Goal: Find specific page/section: Find specific page/section

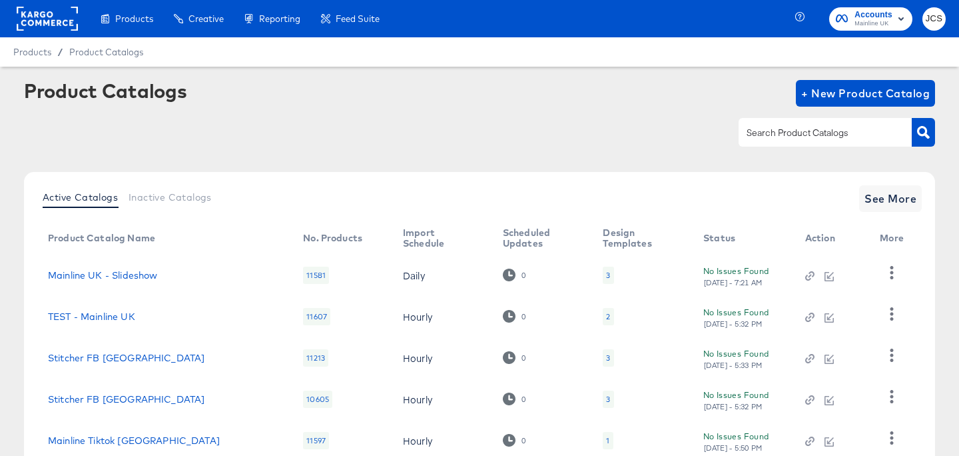
click at [781, 129] on input "text" at bounding box center [815, 132] width 142 height 15
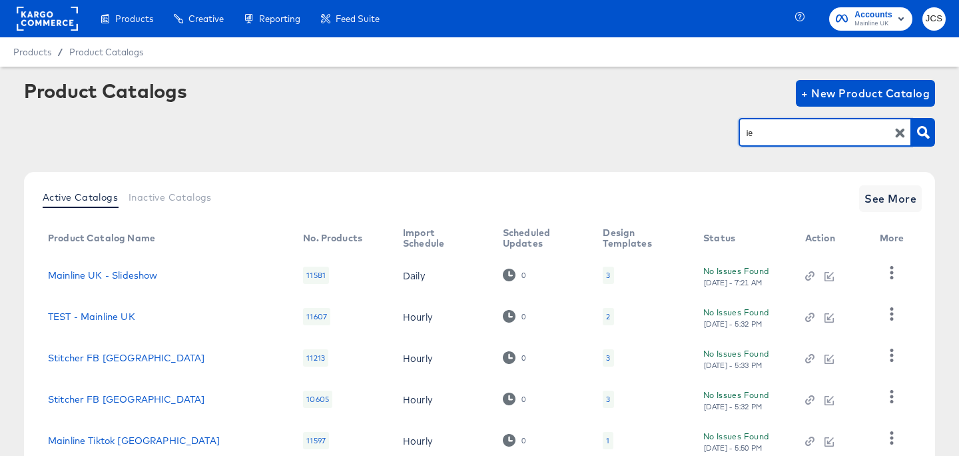
type input "ie"
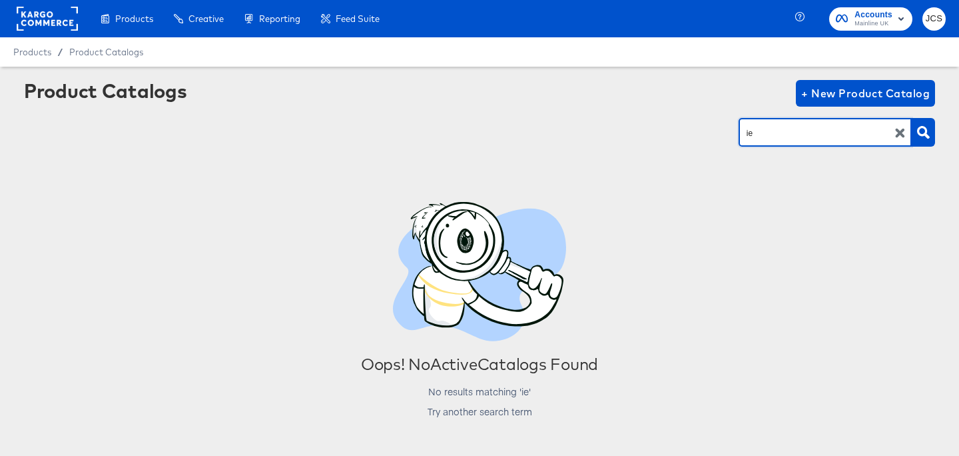
click at [40, 11] on rect at bounding box center [47, 19] width 61 height 24
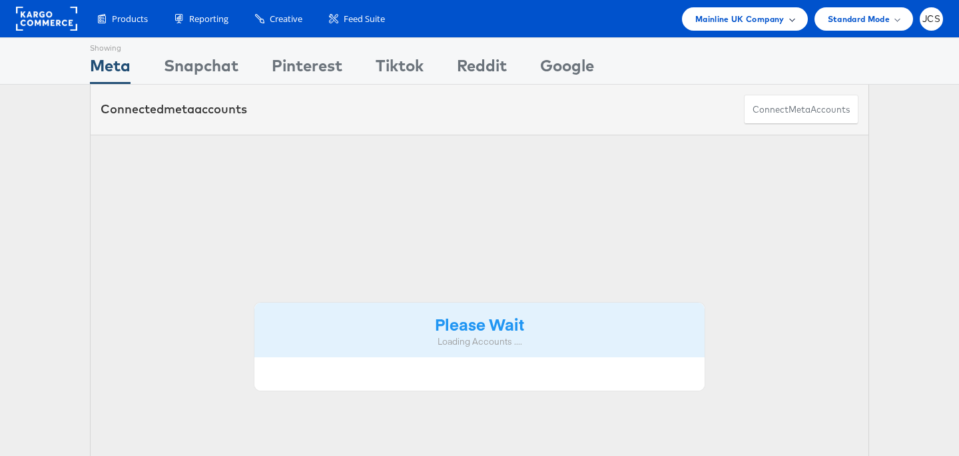
click at [754, 19] on span "Mainline UK Company" at bounding box center [739, 19] width 89 height 14
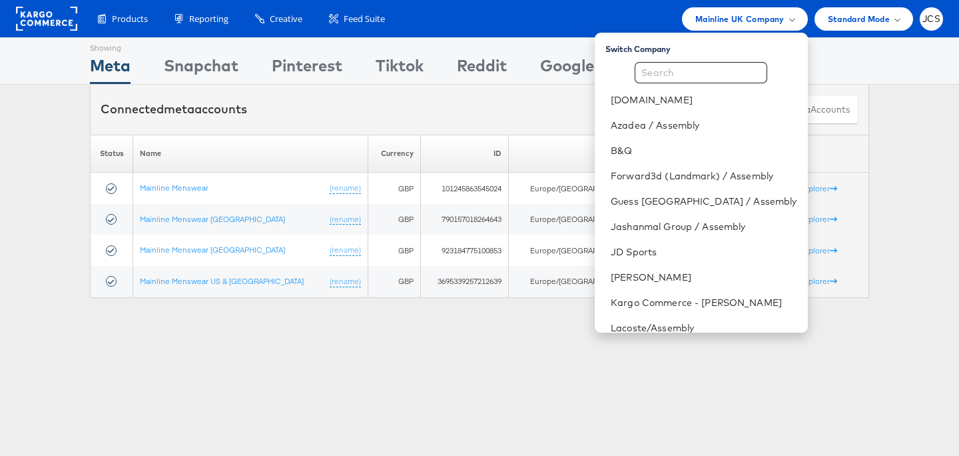
click at [364, 353] on div "Showing Meta Showing [GEOGRAPHIC_DATA] Showing Pinterest Showing Tiktok Showing…" at bounding box center [479, 370] width 959 height 666
